Goal: Browse casually: Explore the website without a specific task or goal

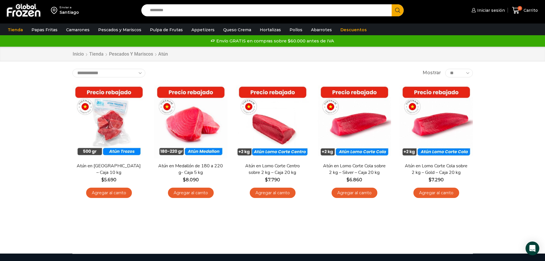
click at [37, 100] on div "Enviar a Santiago Search input Search Iniciar sesión" at bounding box center [272, 126] width 545 height 253
click at [179, 9] on input "Search input" at bounding box center [268, 10] width 242 height 12
click at [343, 29] on link "Descuentos" at bounding box center [354, 29] width 32 height 11
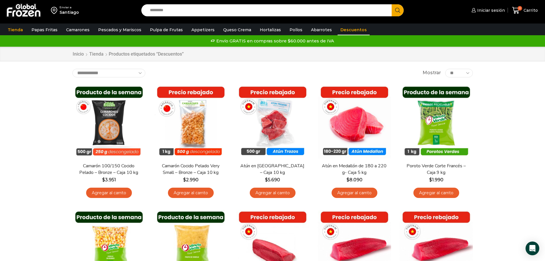
click at [49, 103] on div "Enviar a Santiago Search input Search Iniciar sesión" at bounding box center [272, 189] width 545 height 378
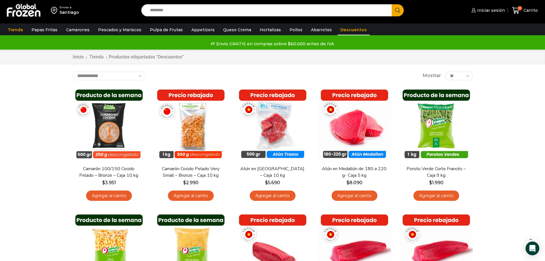
scroll to position [29, 0]
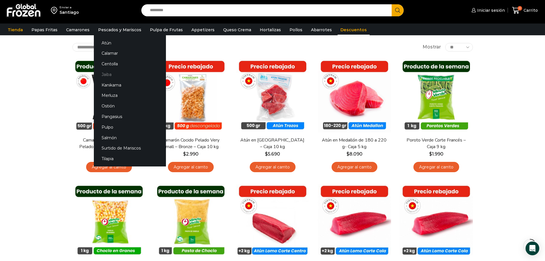
click at [104, 74] on link "Jaiba" at bounding box center [130, 74] width 72 height 11
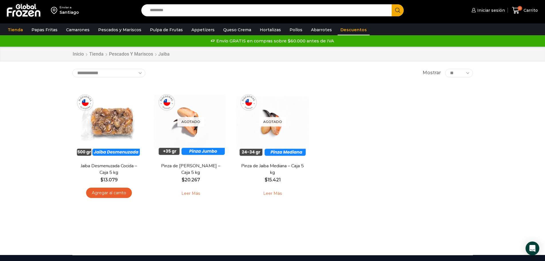
click at [343, 29] on link "Descuentos" at bounding box center [354, 29] width 32 height 11
